Goal: Task Accomplishment & Management: Use online tool/utility

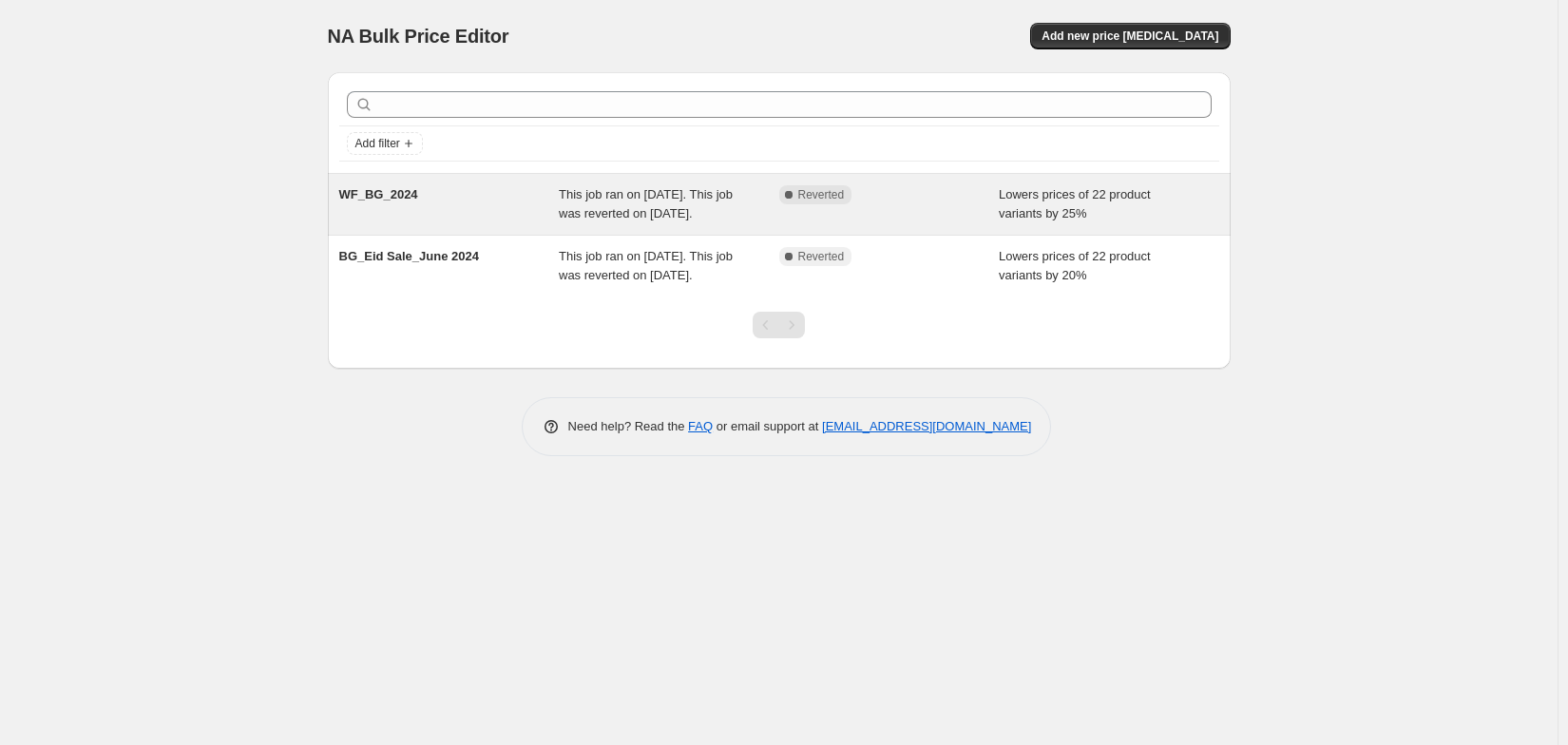
click at [599, 220] on span "This job ran on [DATE]. This job was reverted on [DATE]." at bounding box center [646, 204] width 174 height 33
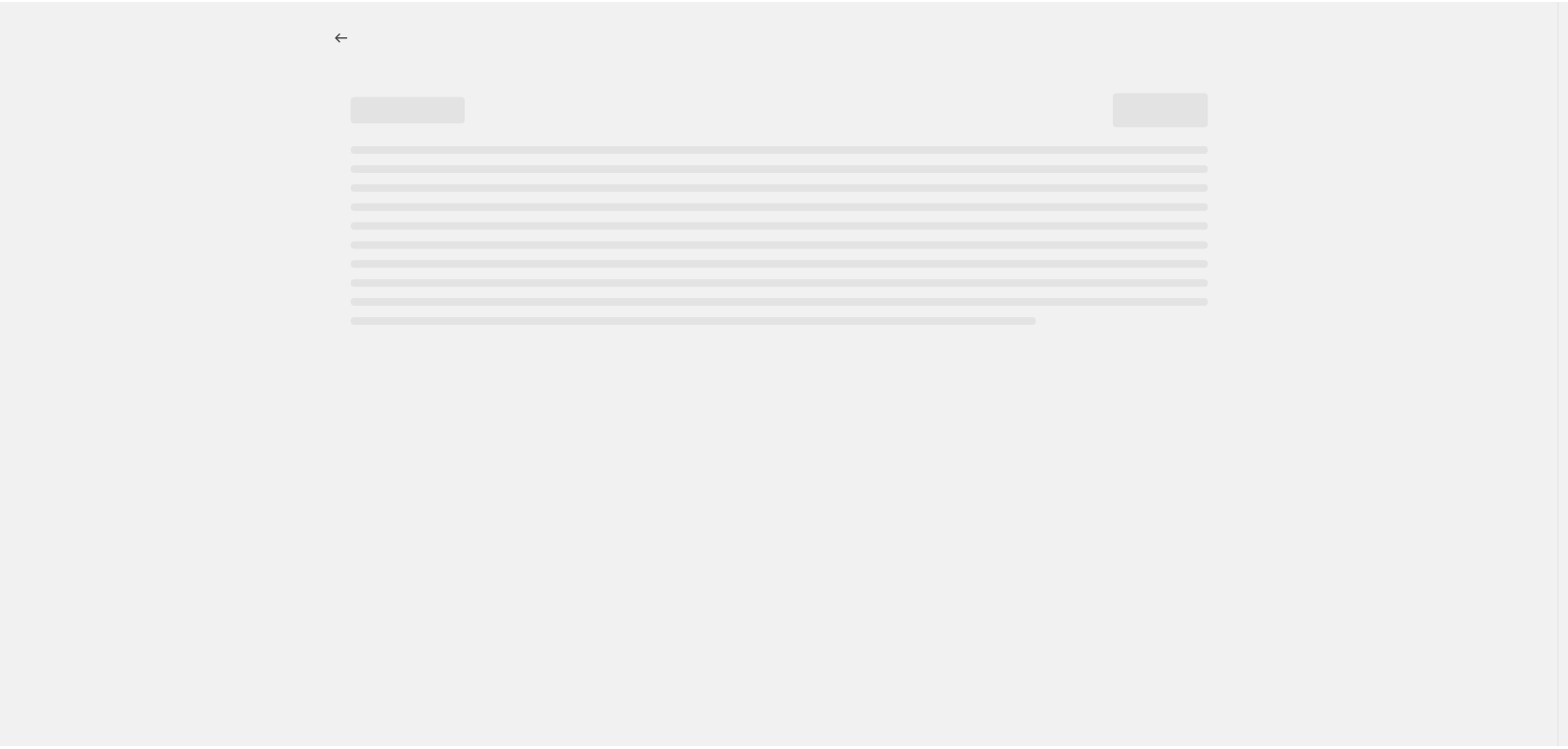
select select "percentage"
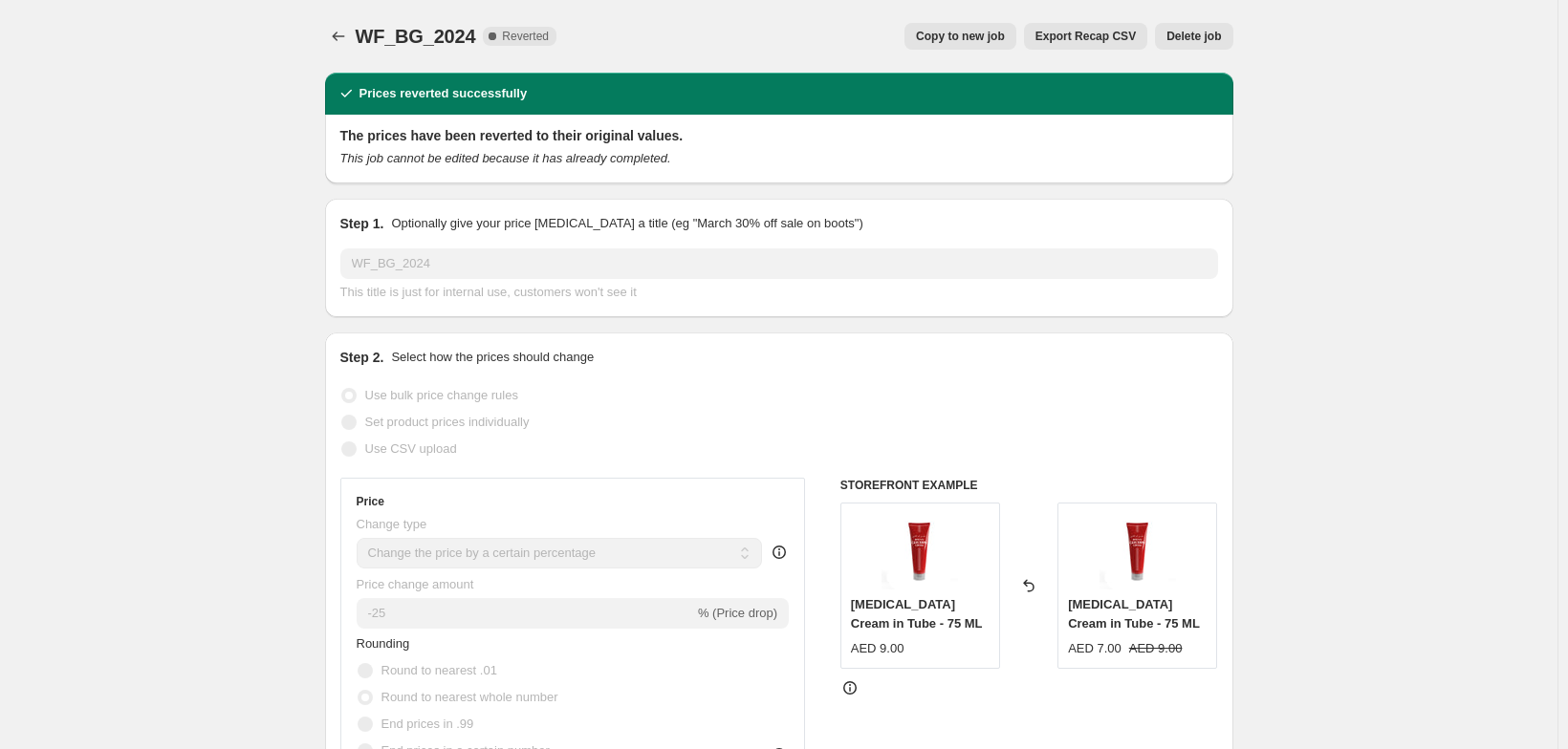
click at [1002, 44] on span "Copy to new job" at bounding box center [959, 36] width 88 height 16
select select "percentage"
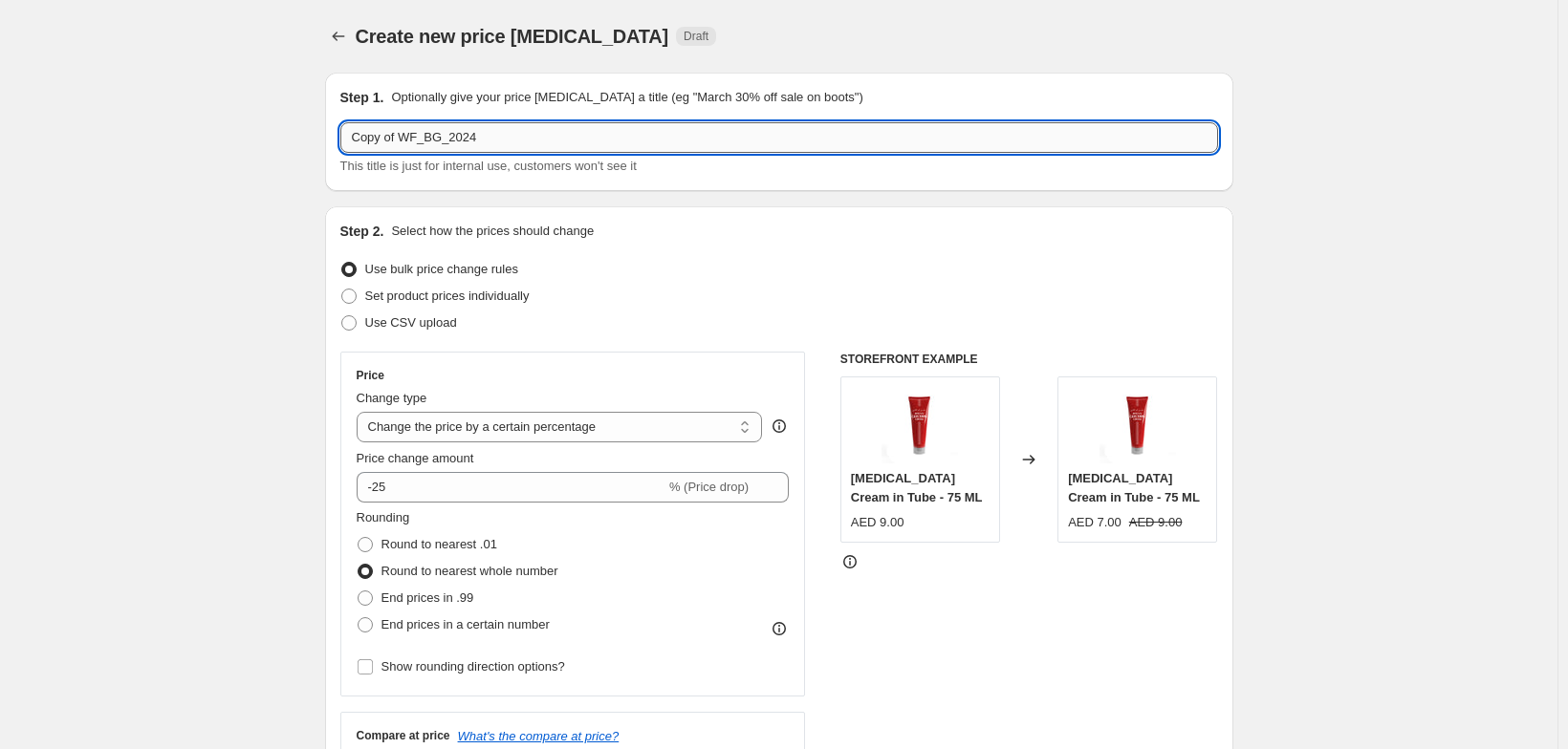
click at [588, 153] on input "Copy of WF_BG_2024" at bounding box center [779, 137] width 878 height 30
type input "b"
type input "BG_BTS_2025_30%"
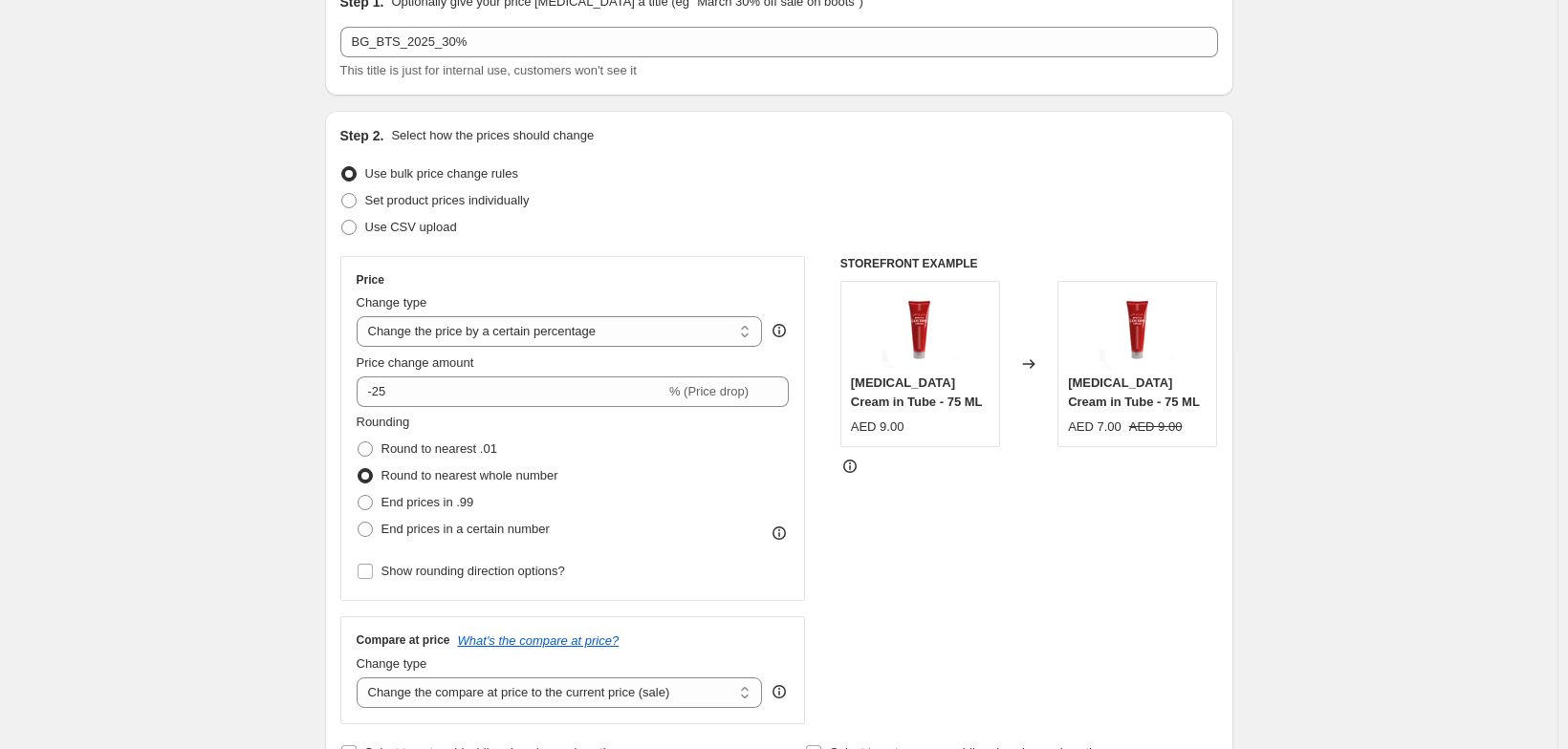
scroll to position [191, 0]
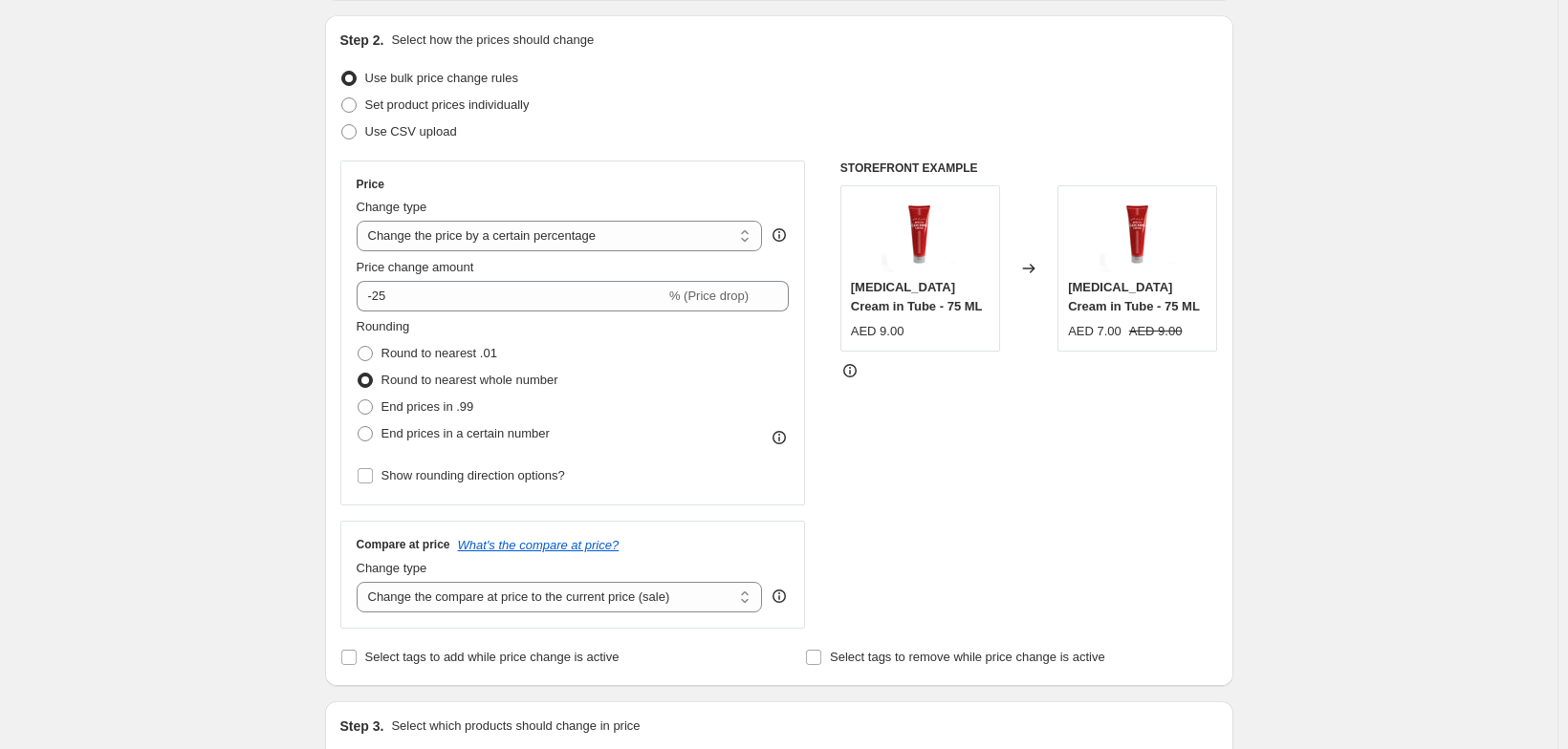
click at [341, 85] on span at bounding box center [349, 79] width 16 height 16
click at [341, 72] on input "Use bulk price change rules" at bounding box center [341, 71] width 1 height 1
click at [225, 172] on div "Create new price change job. This page is ready Create new price change job Dra…" at bounding box center [779, 764] width 1557 height 1910
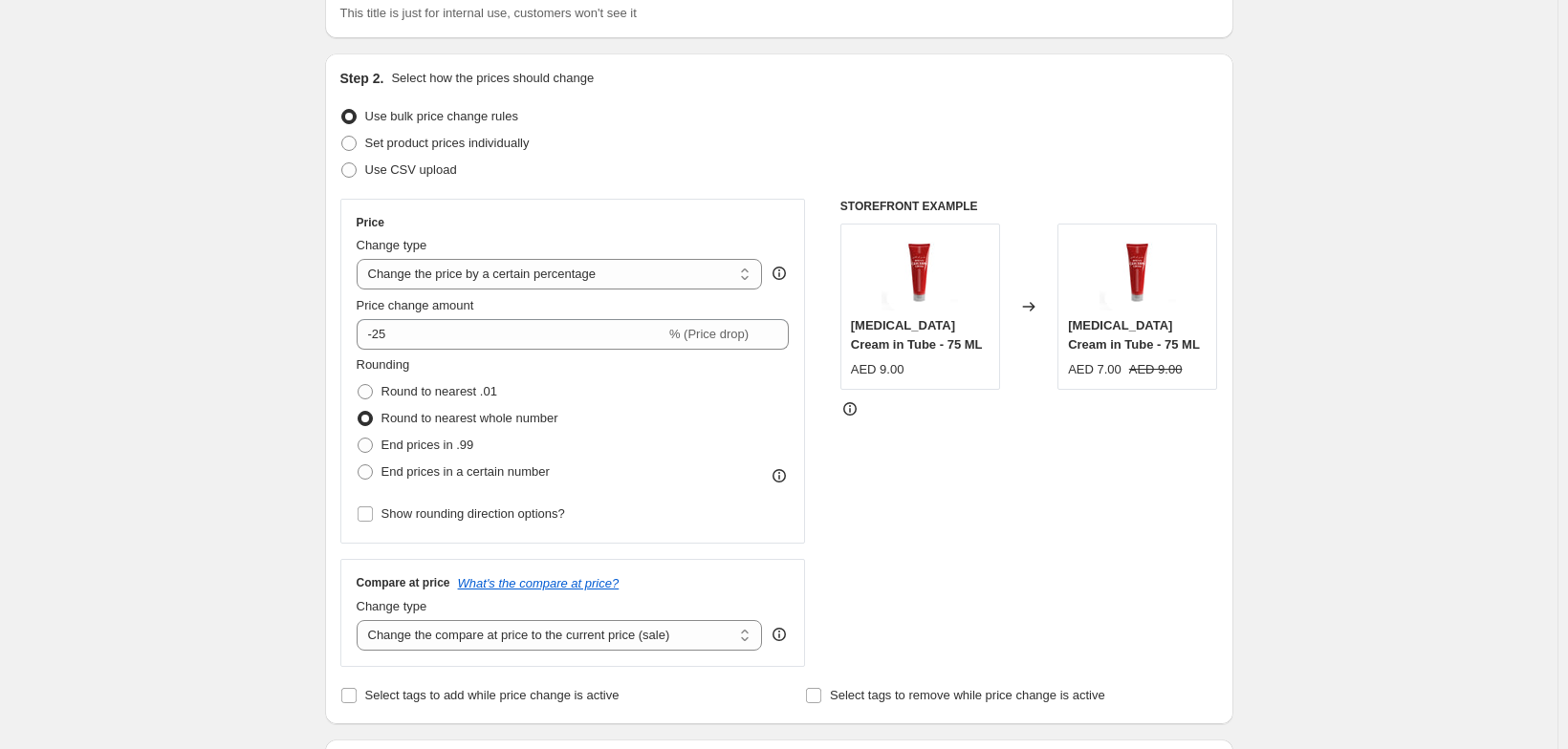
scroll to position [38, 0]
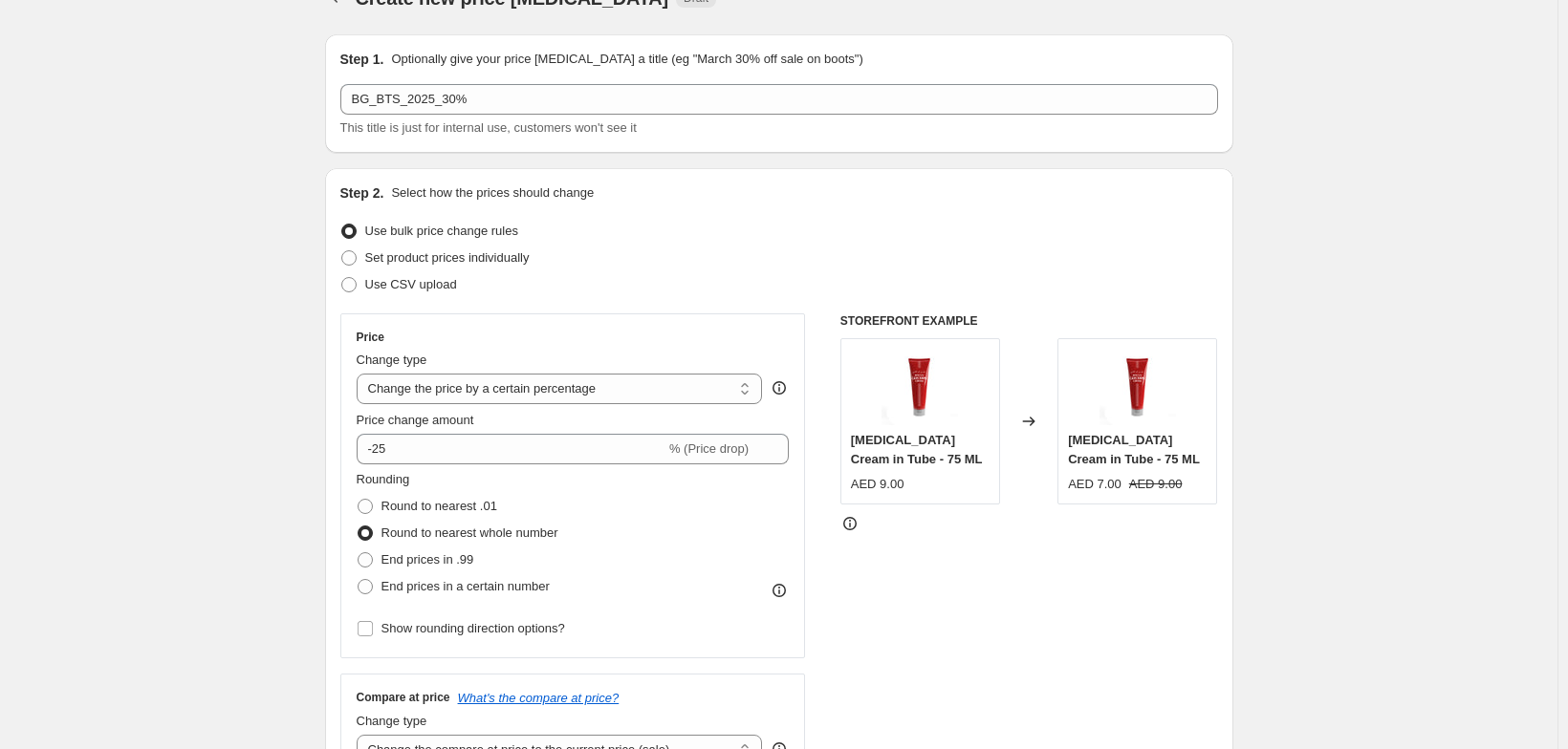
click at [341, 239] on span at bounding box center [349, 231] width 16 height 16
click at [341, 224] on input "Use bulk price change rules" at bounding box center [341, 223] width 1 height 1
drag, startPoint x: 293, startPoint y: 257, endPoint x: 258, endPoint y: 263, distance: 35.5
click at [325, 257] on div "Step 2. Select how the prices should change Use bulk price change rules Set pro…" at bounding box center [779, 503] width 908 height 670
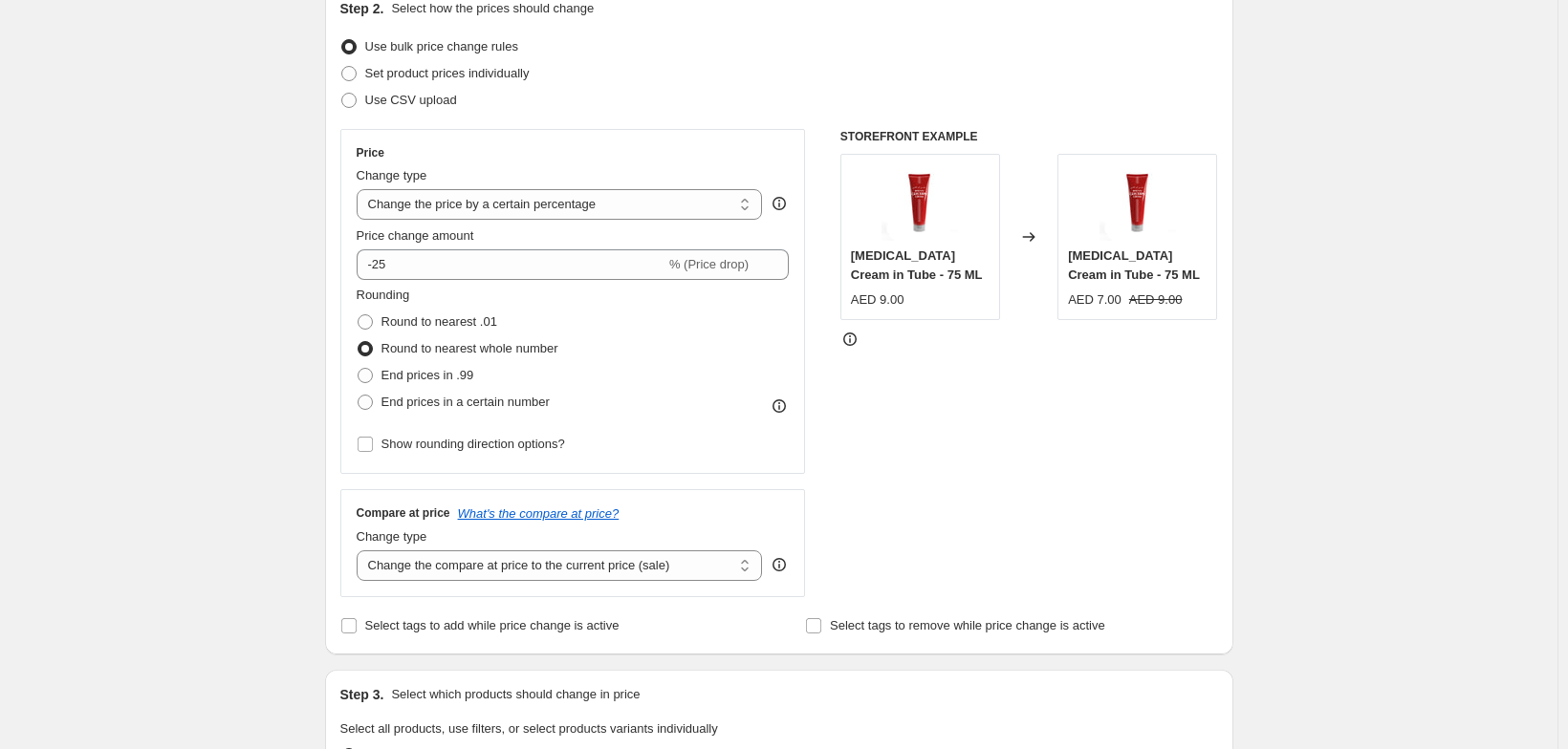
scroll to position [229, 0]
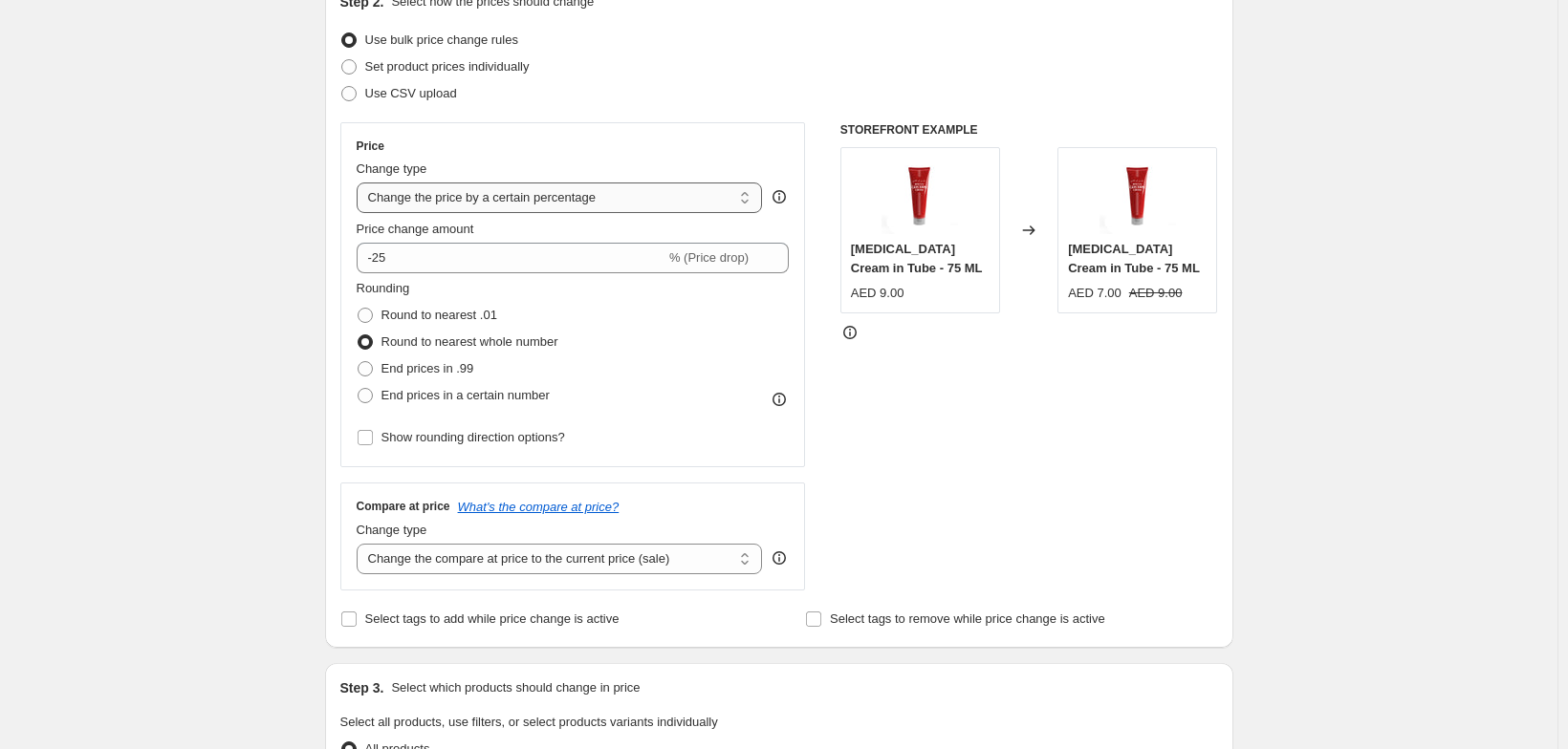
click at [357, 213] on select "Change the price to a certain amount Change the price by a certain amount Chang…" at bounding box center [560, 197] width 406 height 30
click at [218, 275] on div "Create new price change job. This page is ready Create new price change job Dra…" at bounding box center [779, 726] width 1557 height 1910
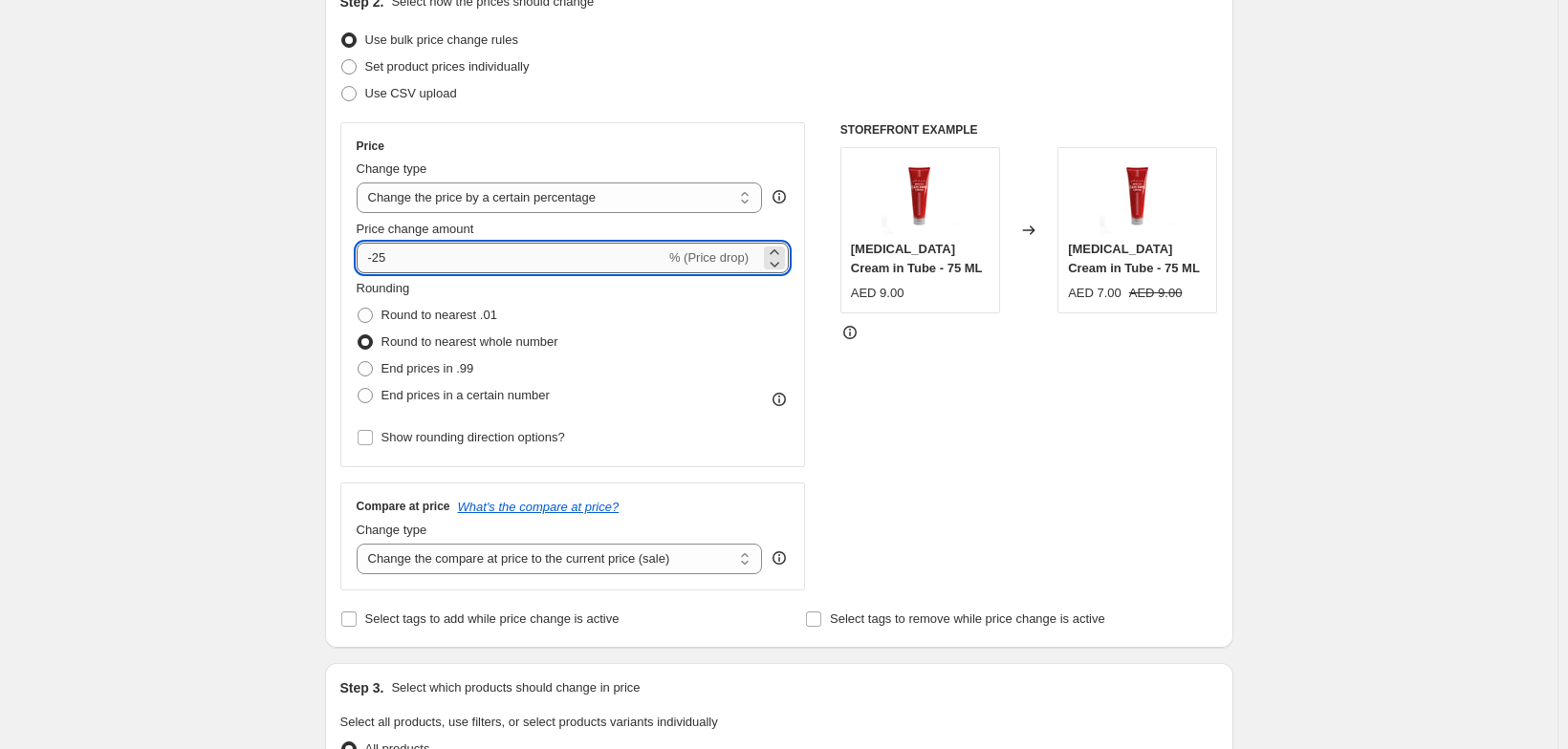
click at [357, 273] on input "-25" at bounding box center [511, 257] width 309 height 30
type input "-2"
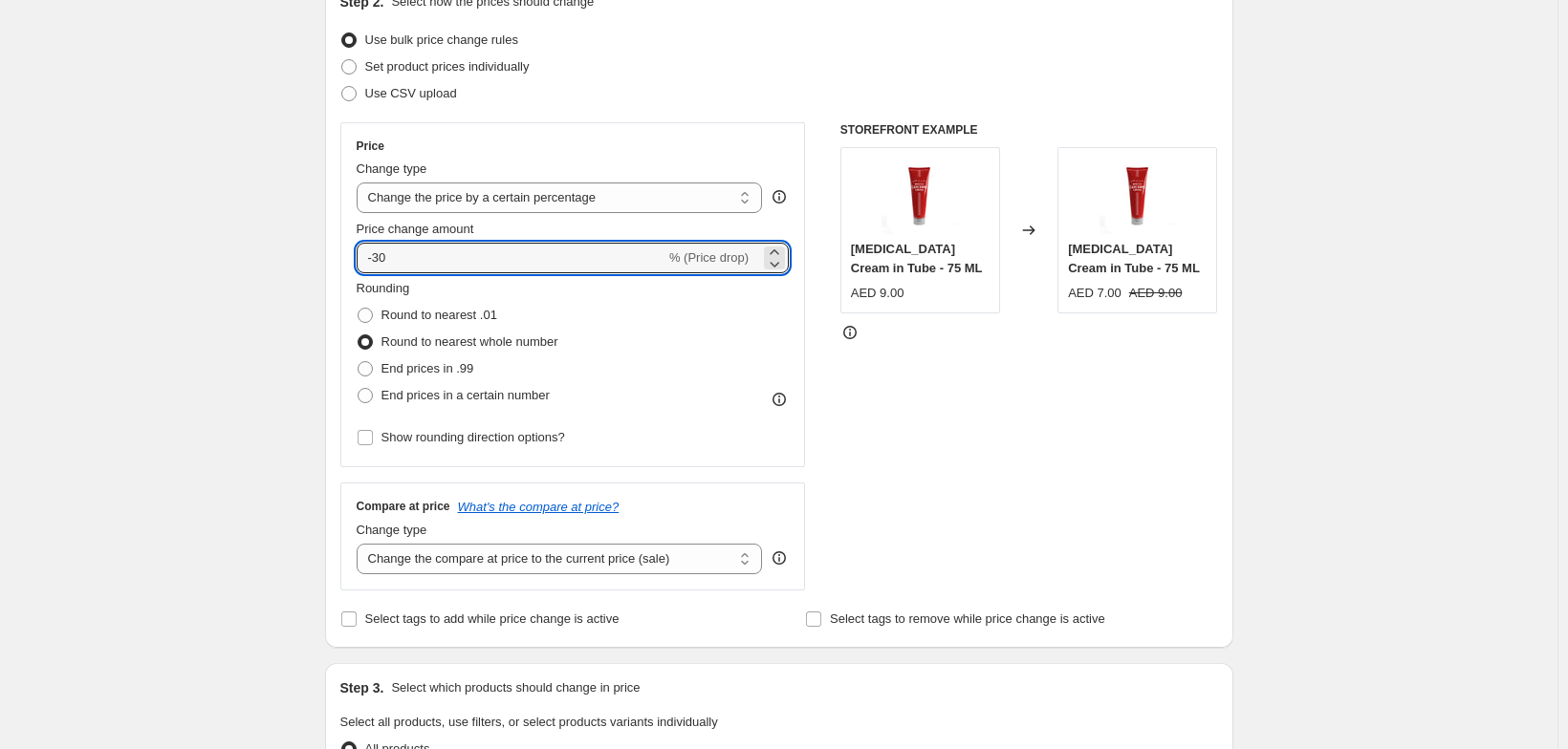
type input "-30"
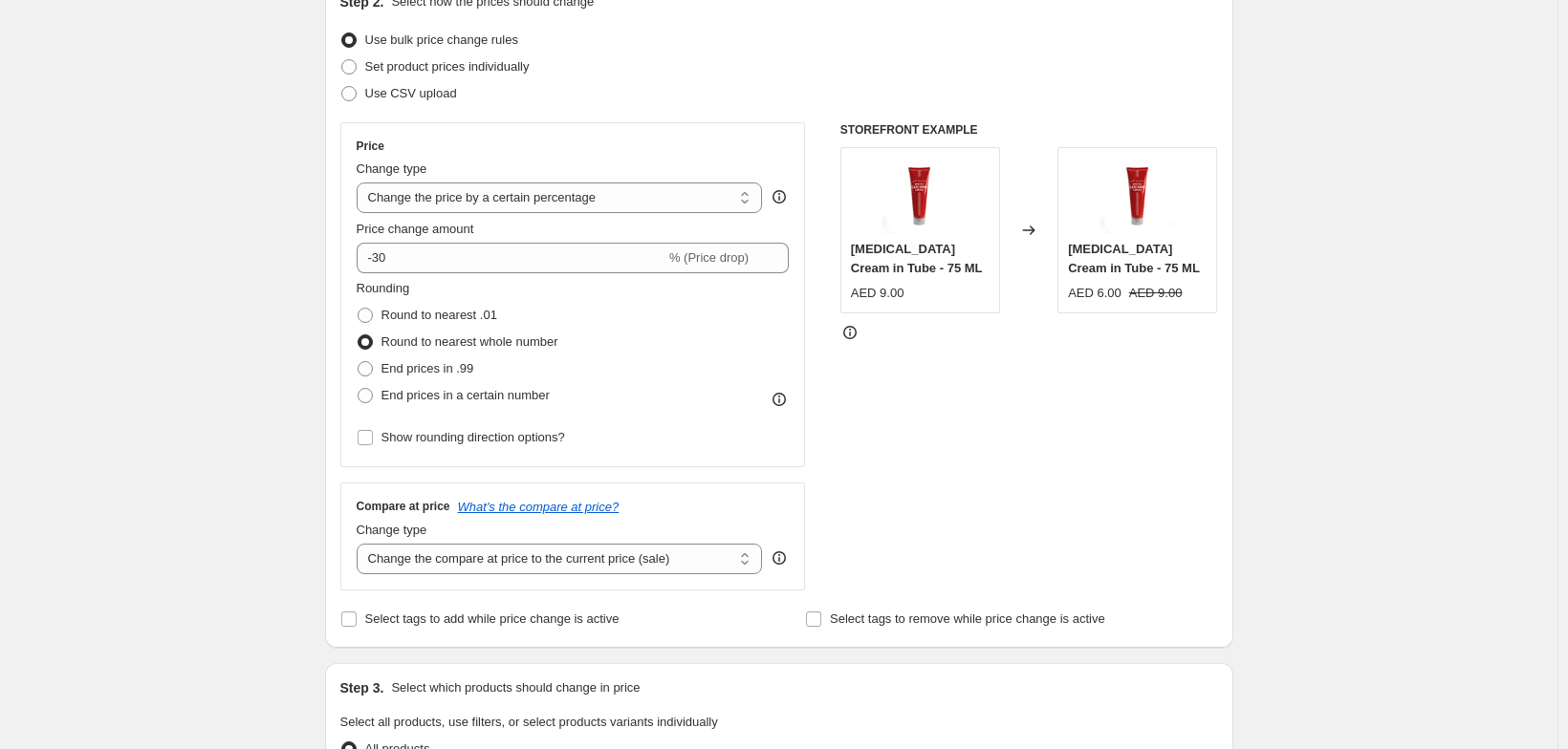
click at [224, 330] on div "Create new price change job. This page is ready Create new price change job Dra…" at bounding box center [779, 726] width 1557 height 1910
click at [358, 323] on span at bounding box center [366, 316] width 16 height 16
click at [358, 309] on input "Round to nearest .01" at bounding box center [358, 308] width 1 height 1
radio input "true"
click at [358, 323] on span at bounding box center [366, 316] width 16 height 16
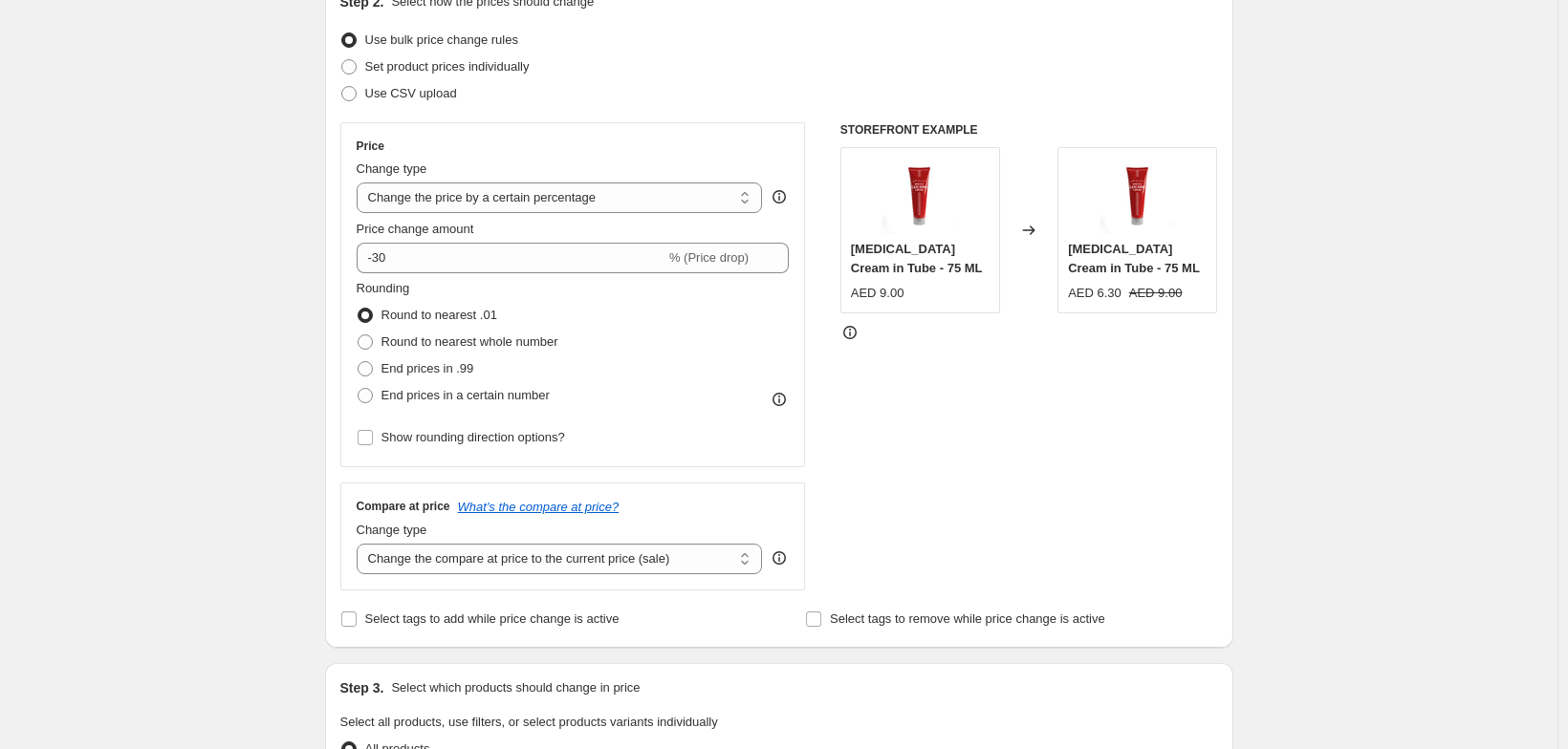
click at [358, 309] on input "Round to nearest .01" at bounding box center [358, 308] width 1 height 1
click at [358, 350] on span at bounding box center [366, 342] width 16 height 16
click at [358, 335] on input "Round to nearest whole number" at bounding box center [358, 334] width 1 height 1
radio input "true"
click at [358, 350] on span at bounding box center [366, 342] width 16 height 16
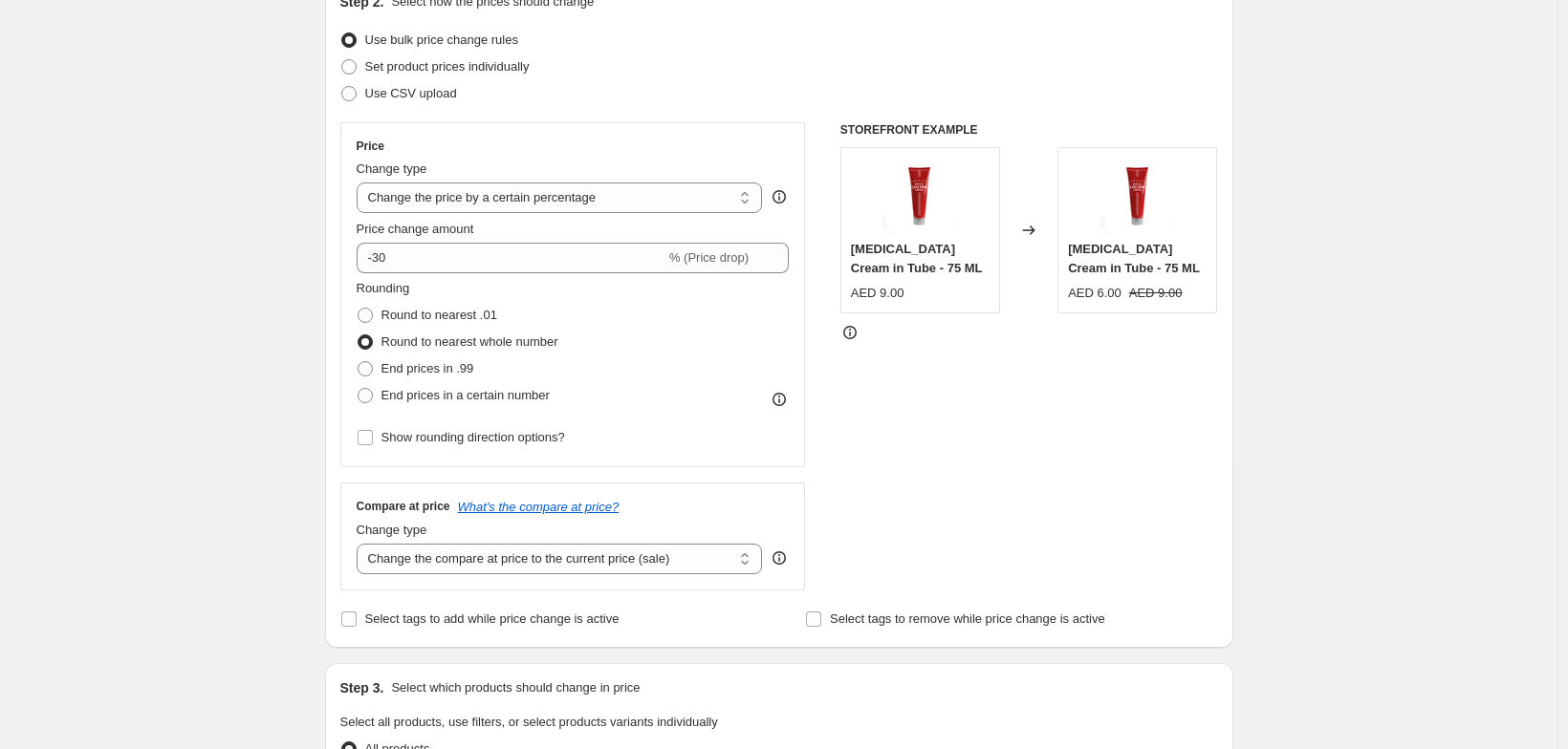
click at [358, 335] on input "Round to nearest whole number" at bounding box center [358, 334] width 1 height 1
click at [219, 405] on div "Create new price change job. This page is ready Create new price change job Dra…" at bounding box center [779, 726] width 1557 height 1910
click at [381, 444] on span "Show rounding direction options?" at bounding box center [472, 436] width 184 height 15
click at [358, 445] on input "Show rounding direction options?" at bounding box center [366, 437] width 16 height 16
checkbox input "true"
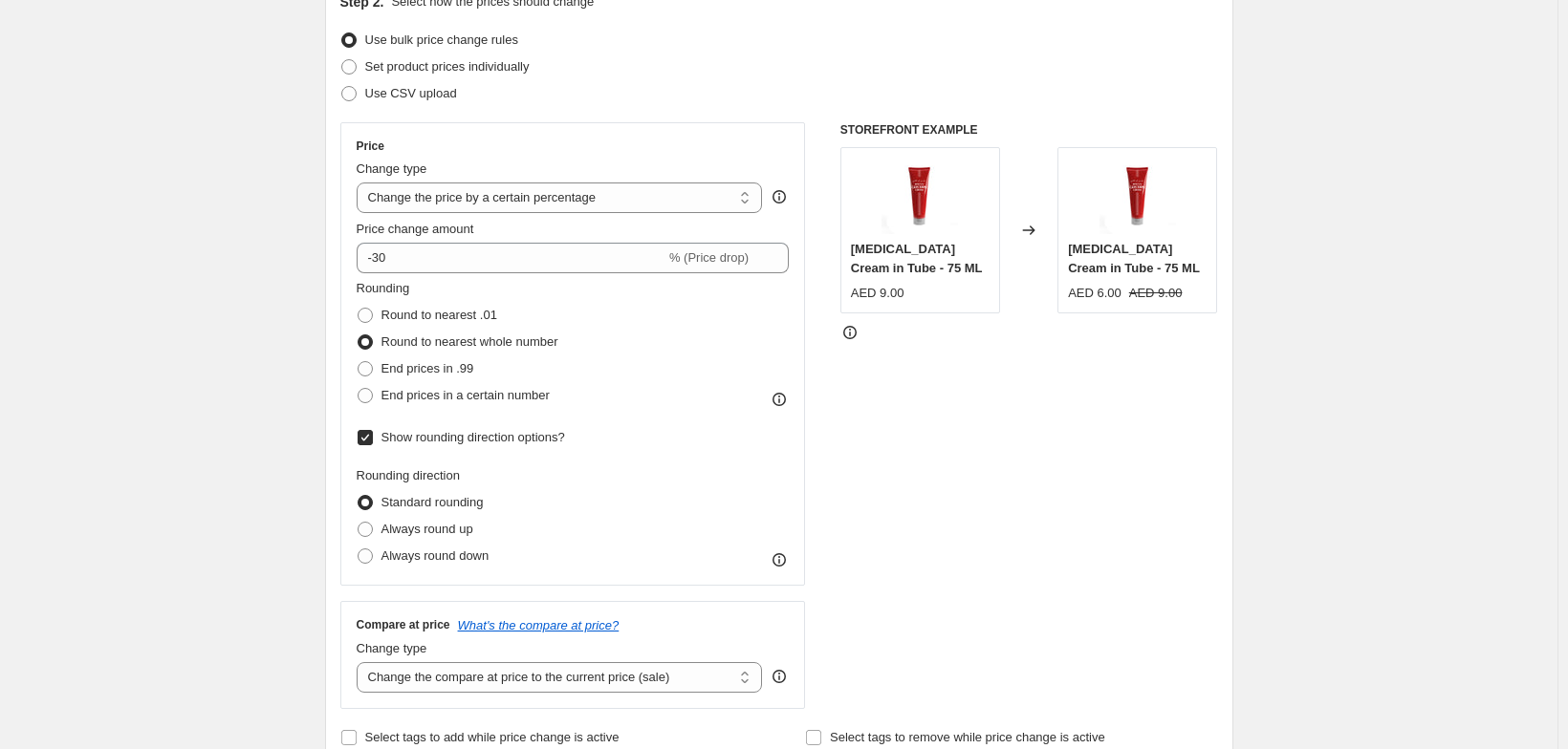
click at [358, 510] on span at bounding box center [366, 502] width 16 height 16
click at [358, 495] on input "Standard rounding" at bounding box center [358, 494] width 1 height 1
click at [358, 510] on span at bounding box center [366, 502] width 16 height 16
click at [358, 495] on input "Standard rounding" at bounding box center [358, 494] width 1 height 1
click at [358, 350] on span at bounding box center [366, 342] width 16 height 16
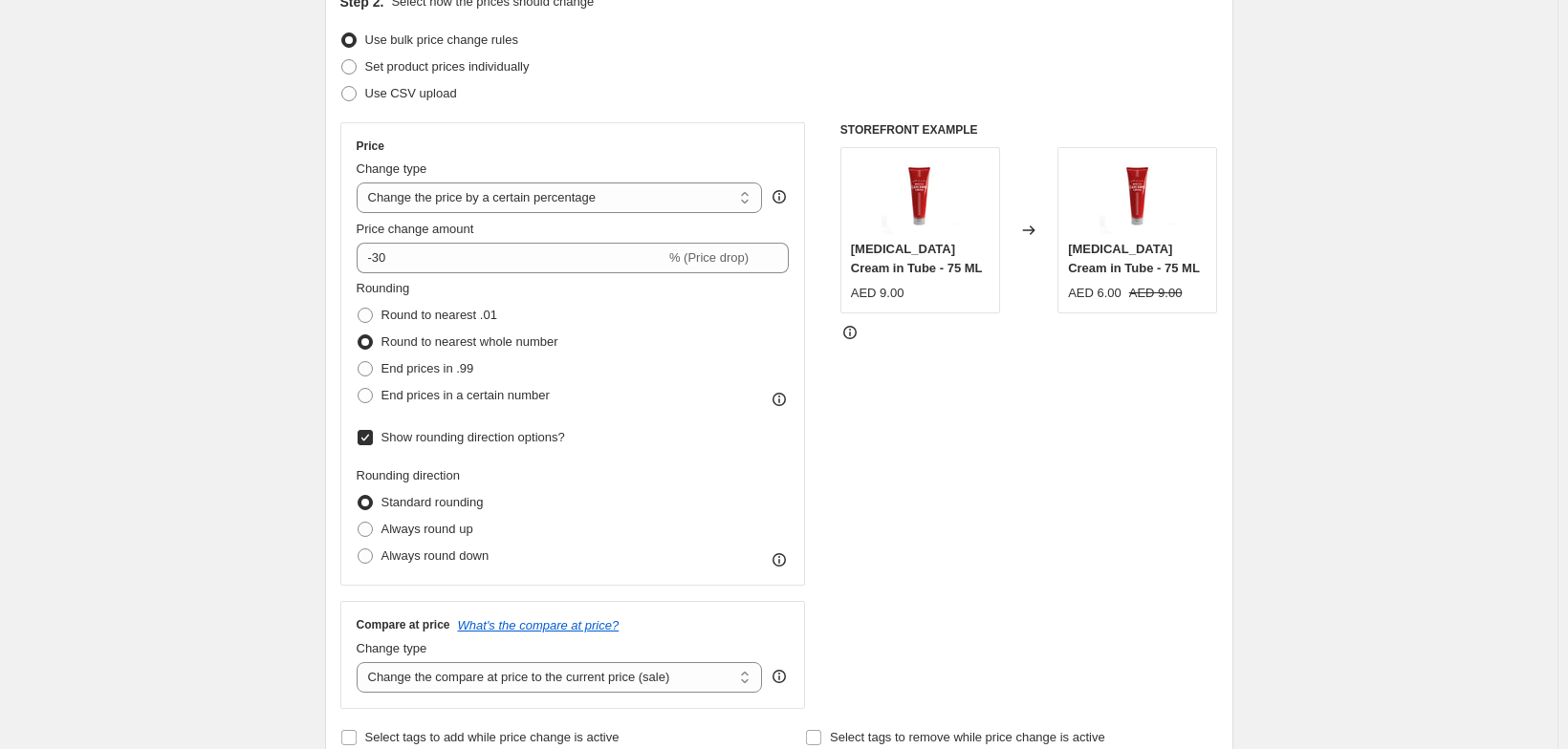
click at [358, 335] on input "Round to nearest whole number" at bounding box center [358, 334] width 1 height 1
click at [358, 510] on span at bounding box center [366, 502] width 16 height 16
click at [358, 495] on input "Standard rounding" at bounding box center [358, 494] width 1 height 1
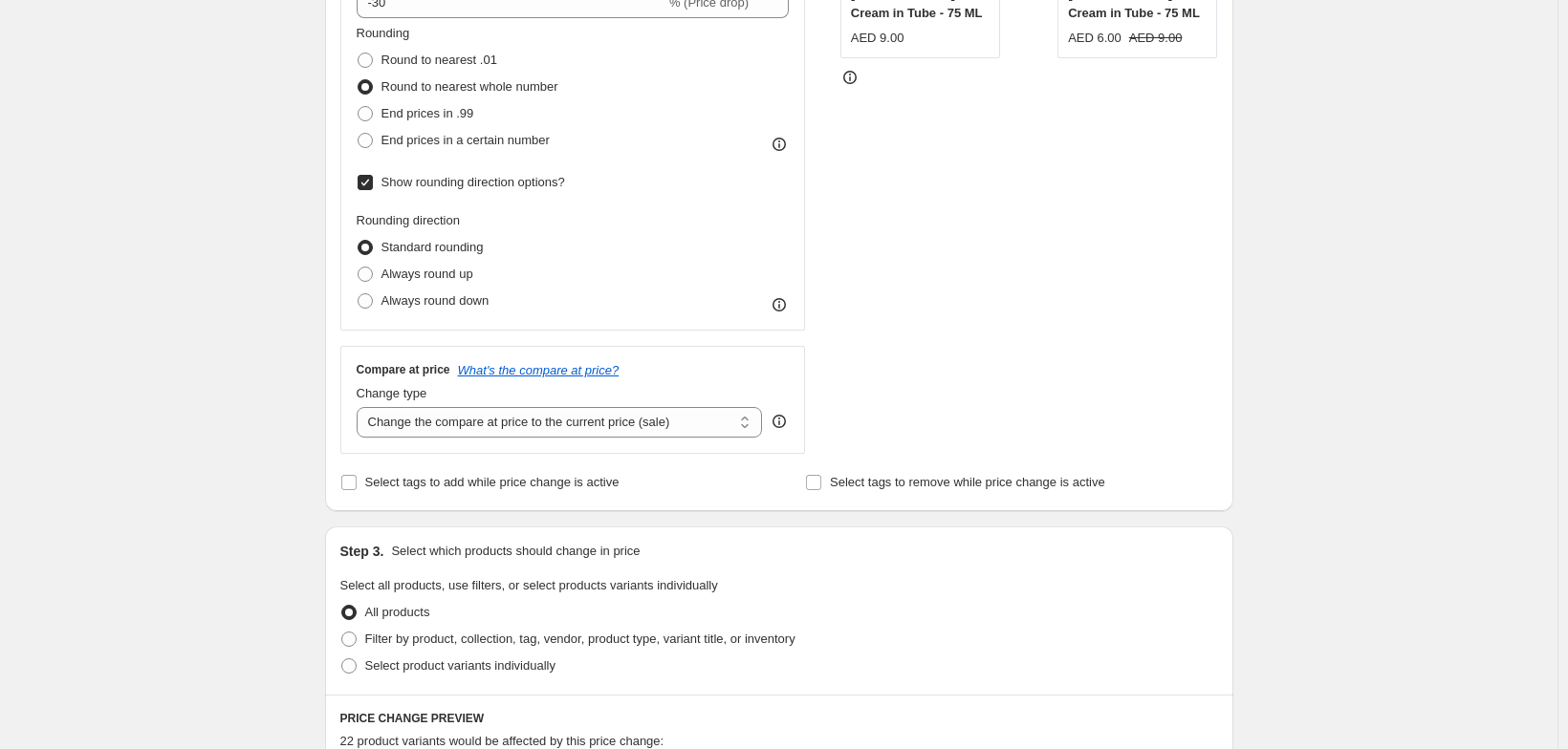
scroll to position [688, 0]
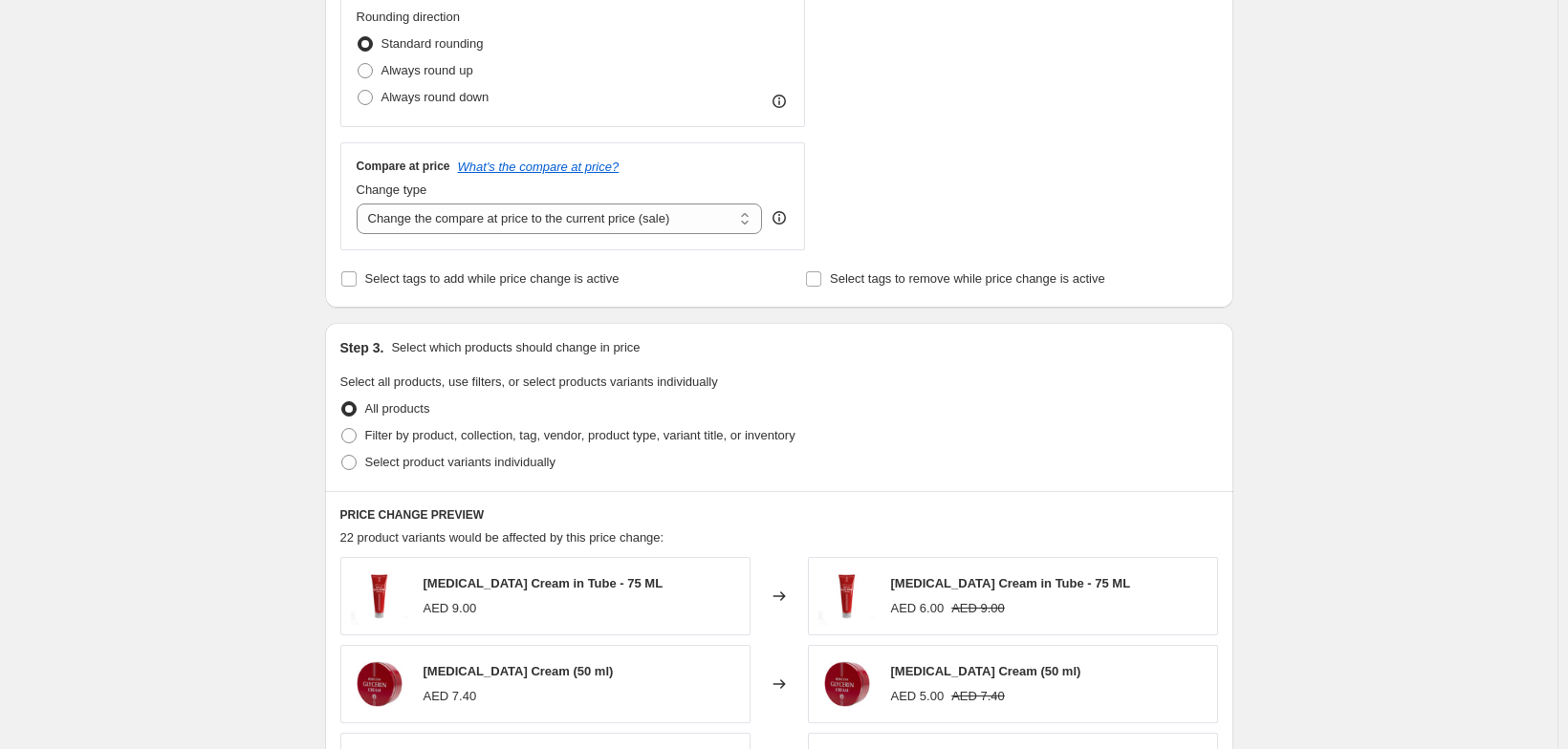
click at [394, 250] on div "Compare at price What's the compare at price? Change type Change the compare at…" at bounding box center [573, 196] width 466 height 107
click at [390, 234] on select "Change the compare at price to the current price (sale) Change the compare at p…" at bounding box center [560, 218] width 406 height 30
click at [357, 234] on select "Change the compare at price to the current price (sale) Change the compare at p…" at bounding box center [560, 218] width 406 height 30
click at [206, 353] on div "Create new price change job. This page is ready Create new price change job Dra…" at bounding box center [779, 326] width 1557 height 2028
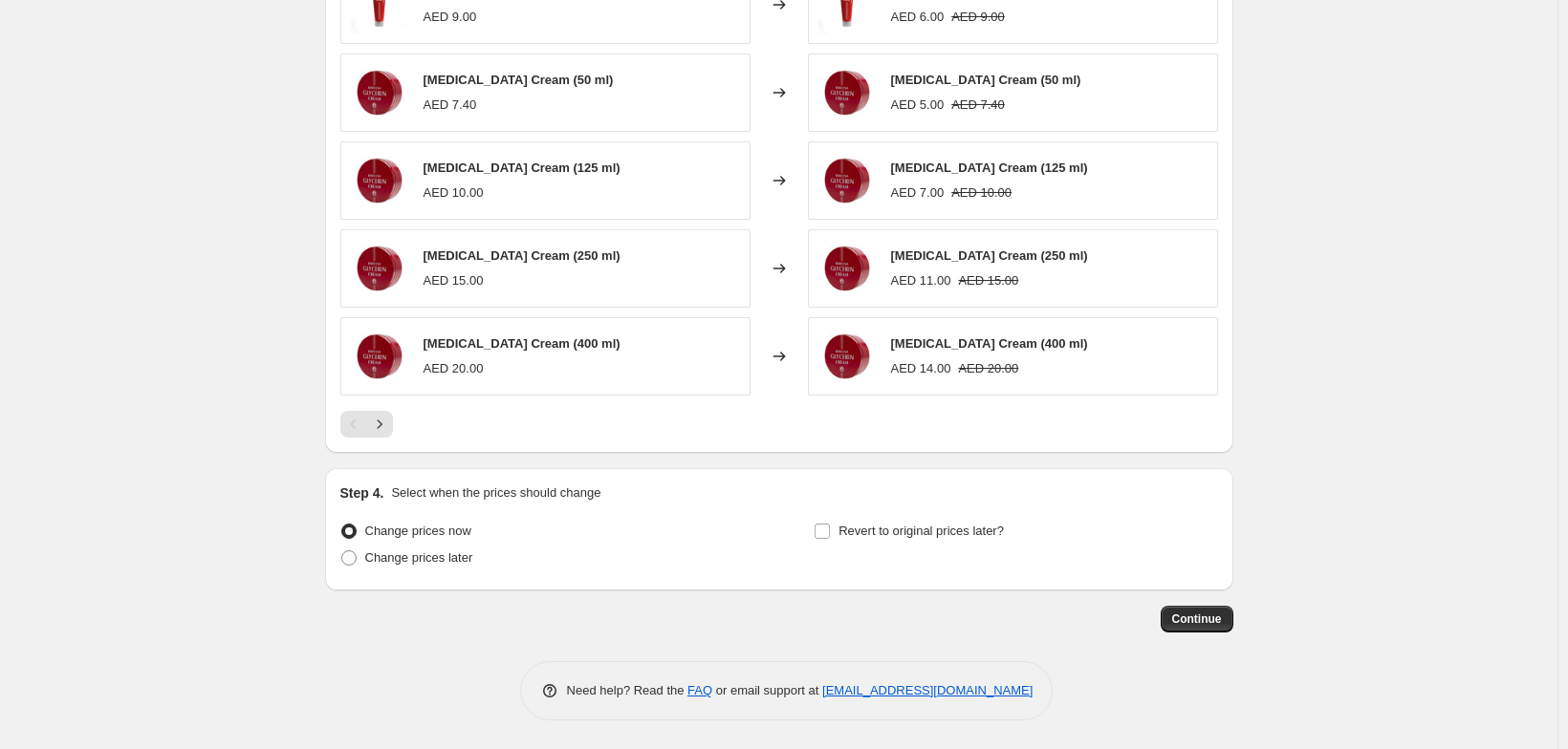
scroll to position [1426, 0]
click at [868, 524] on span "Revert to original prices later?" at bounding box center [921, 530] width 165 height 15
click at [830, 524] on input "Revert to original prices later?" at bounding box center [822, 531] width 16 height 16
checkbox input "true"
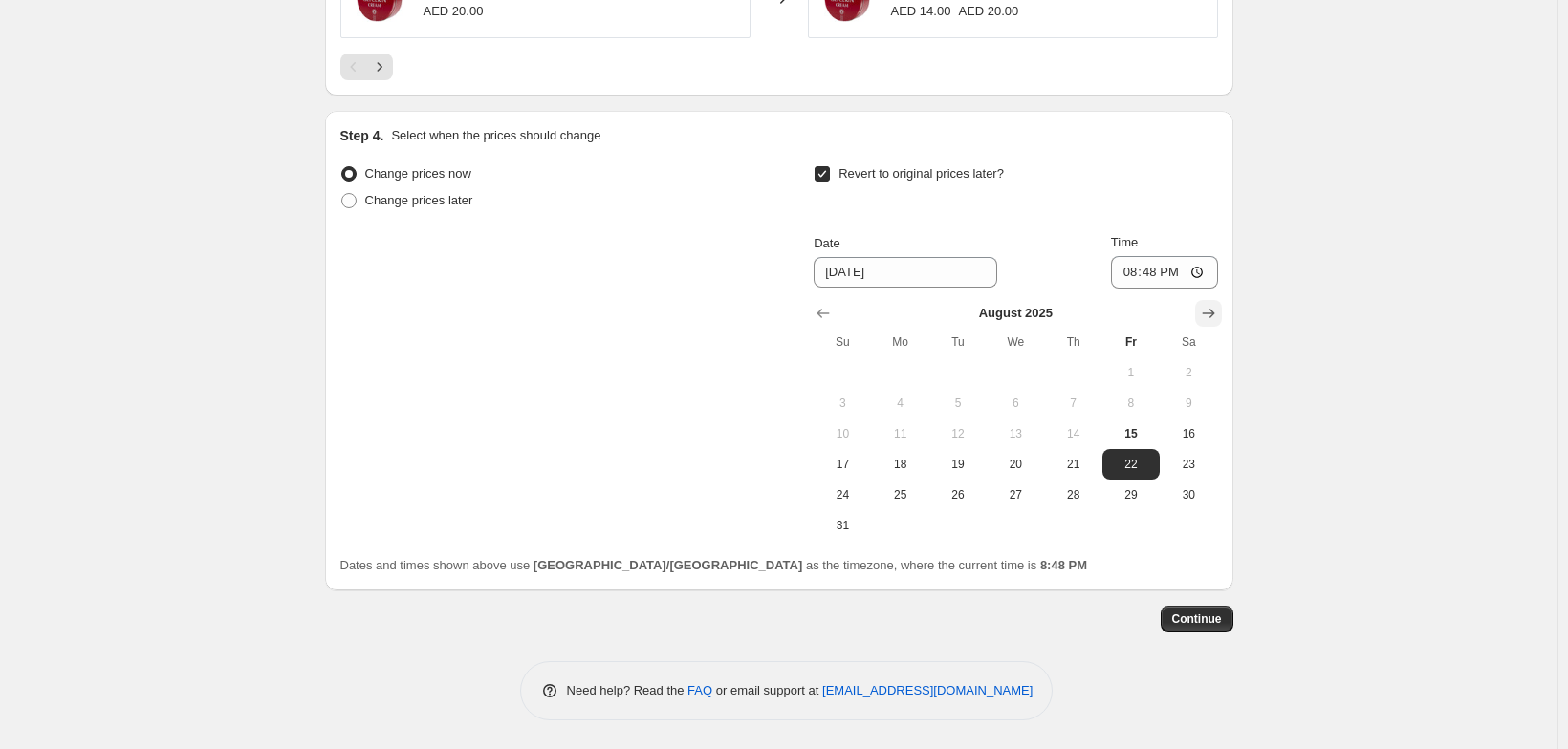
click at [1218, 304] on icon "Show next month, September 2025" at bounding box center [1208, 314] width 19 height 19
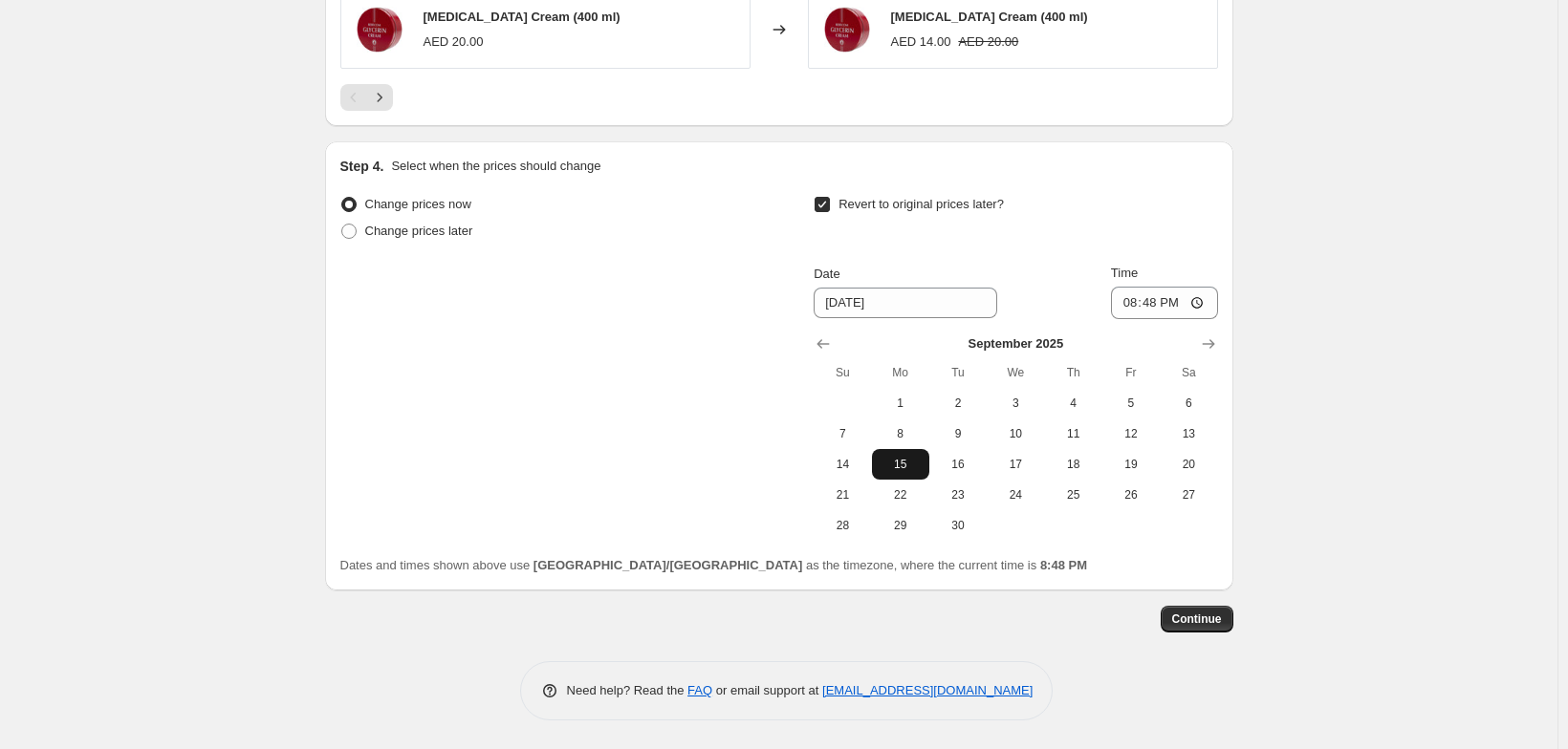
click at [923, 452] on button "15" at bounding box center [900, 463] width 57 height 30
type input "9/15/2025"
click at [1180, 287] on input "20:48" at bounding box center [1165, 302] width 107 height 32
type input "15:48"
click at [1180, 287] on input "Time" at bounding box center [1165, 302] width 107 height 32
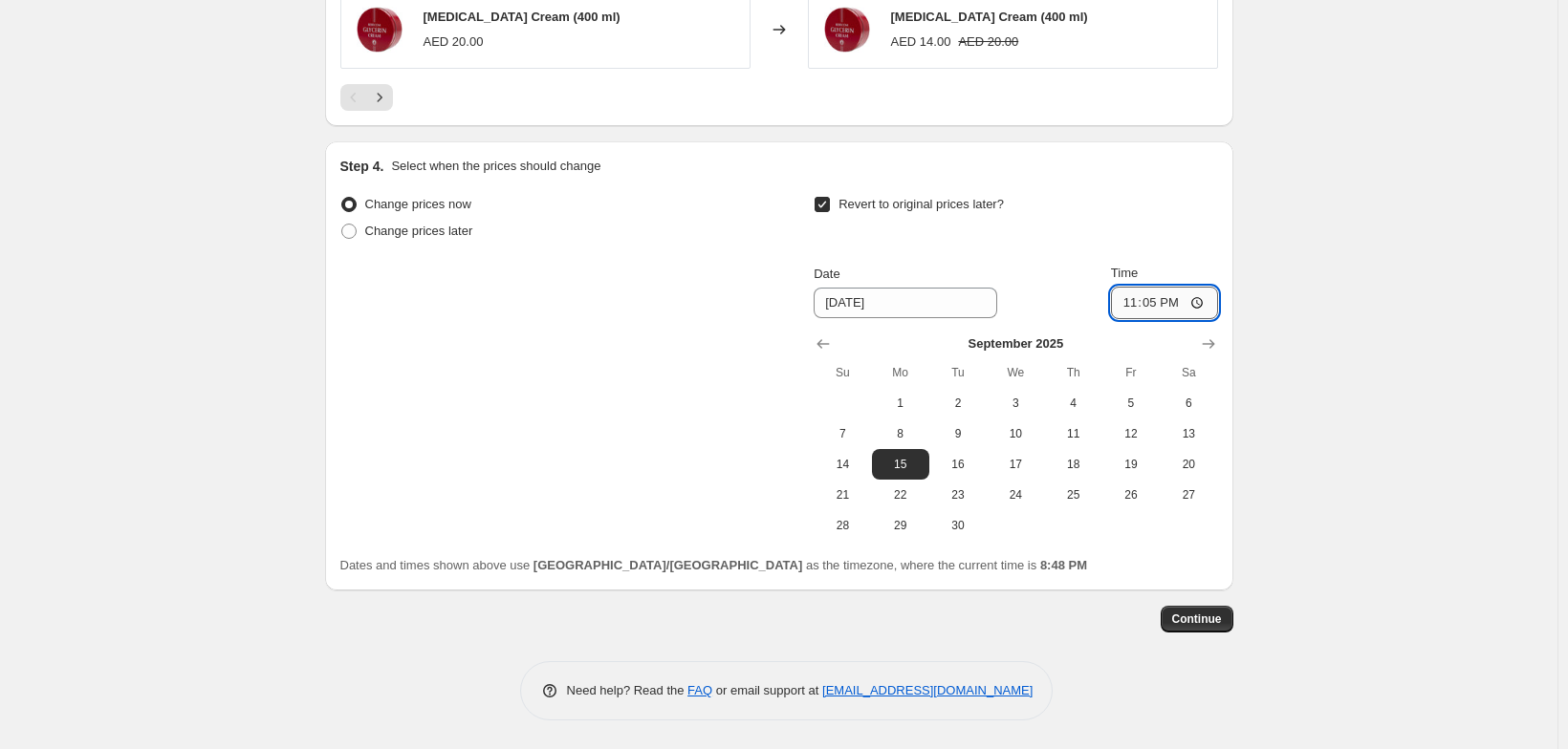
type input "23:59"
click at [1222, 622] on span "Continue" at bounding box center [1197, 619] width 50 height 16
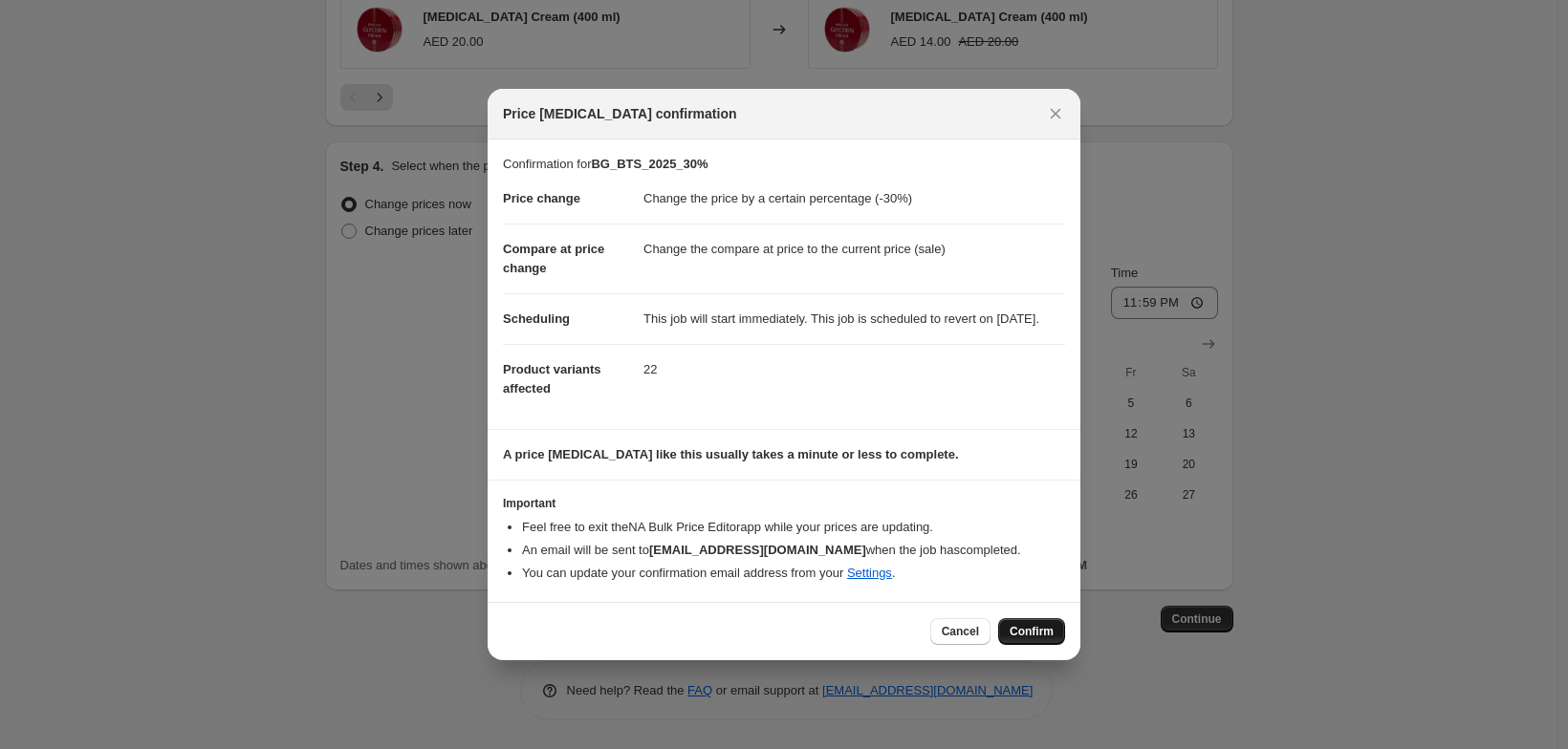
click at [1064, 645] on button "Confirm" at bounding box center [1031, 631] width 67 height 27
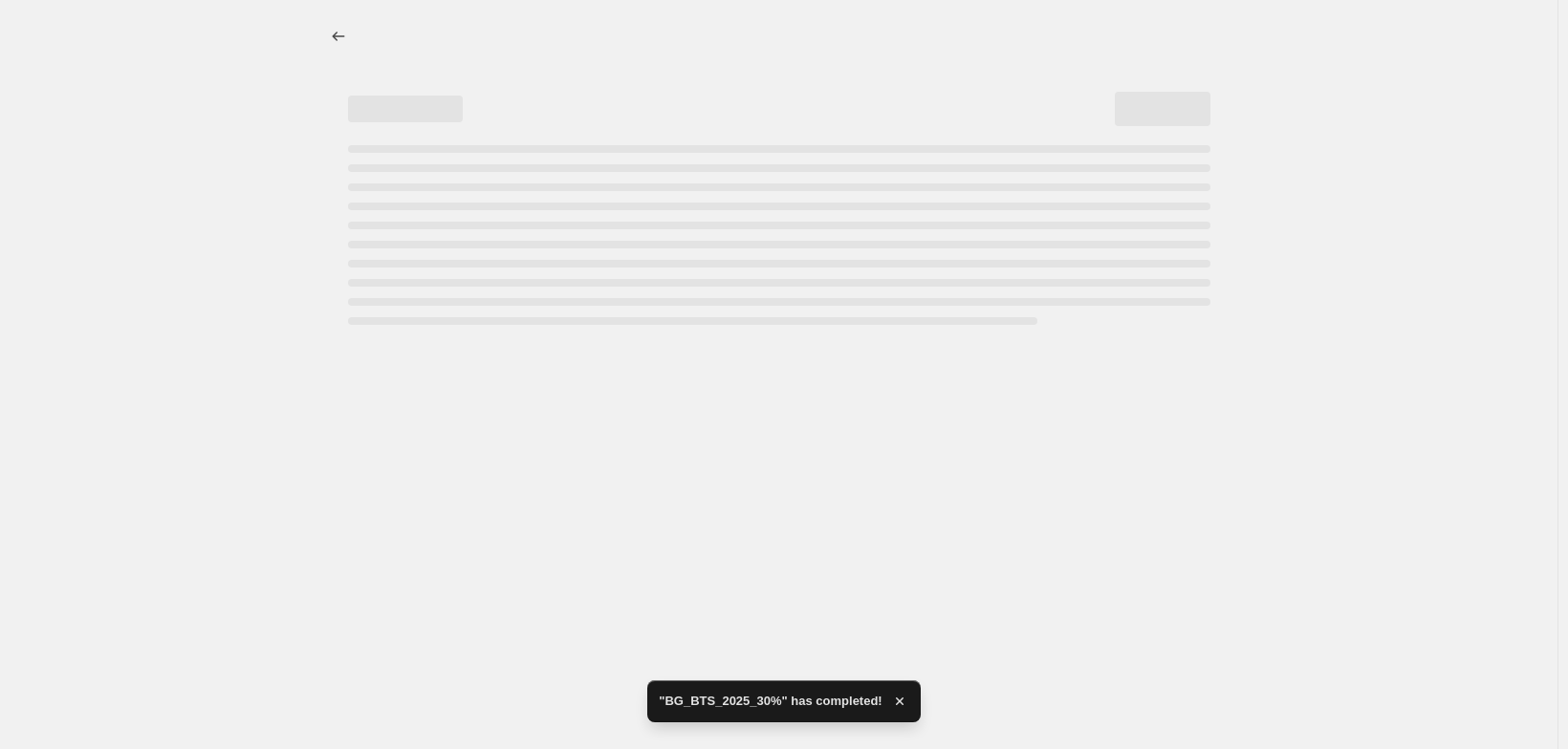
select select "percentage"
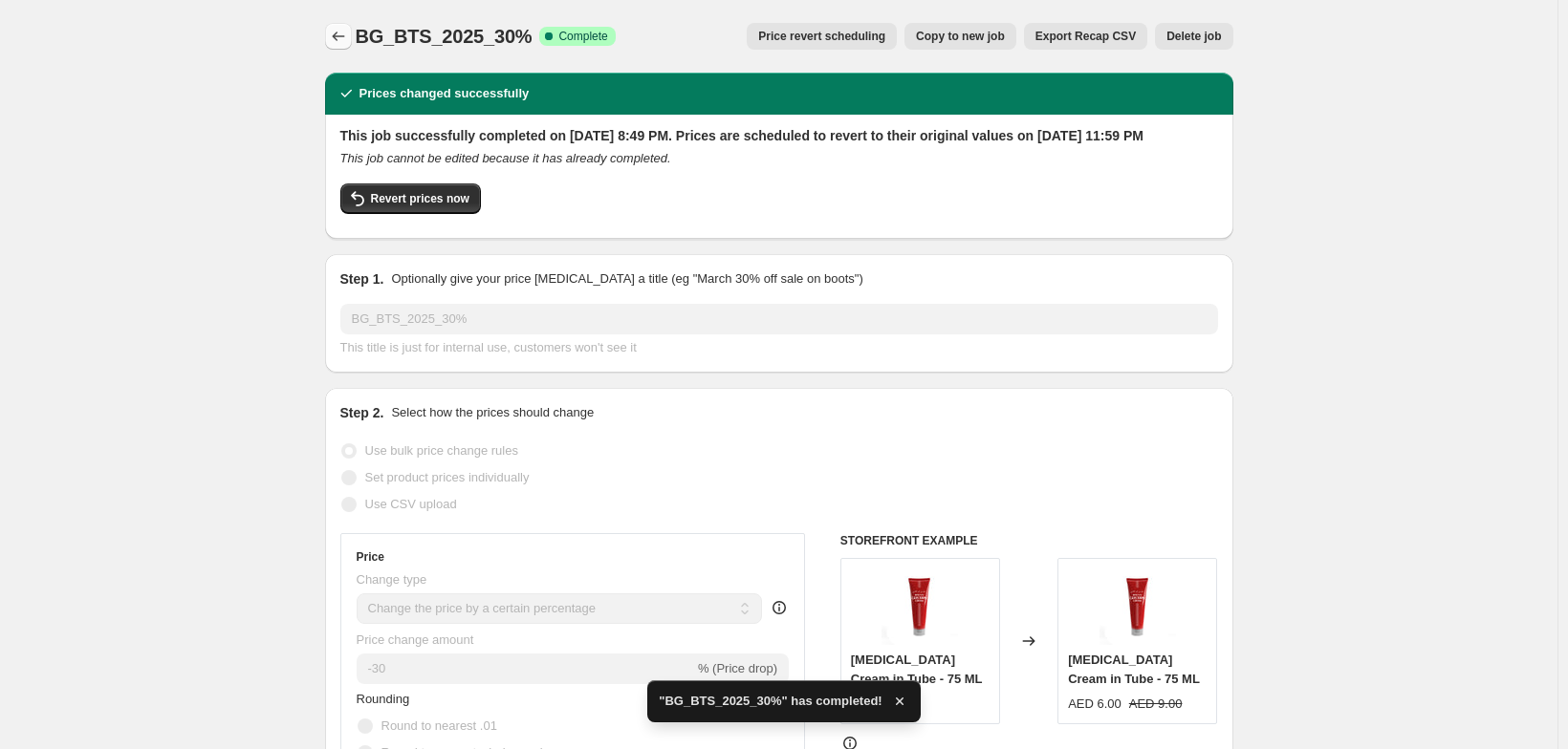
click at [331, 41] on icon "Price change jobs" at bounding box center [337, 36] width 13 height 10
